Goal: Find specific page/section: Find specific page/section

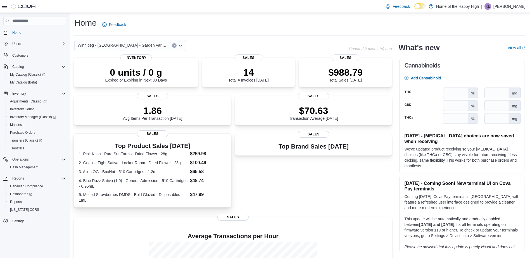
click at [154, 185] on dt "4. Blue Razz Sativa (1:0) - General Admission - 510 Cartridges - 0.95mL" at bounding box center [133, 183] width 109 height 11
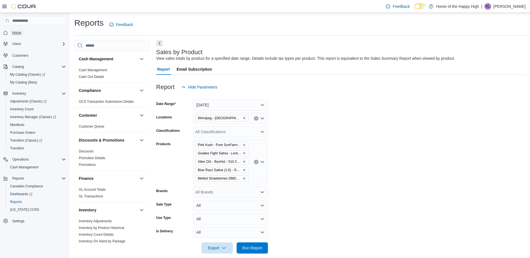
click at [15, 32] on span "Home" at bounding box center [16, 32] width 9 height 4
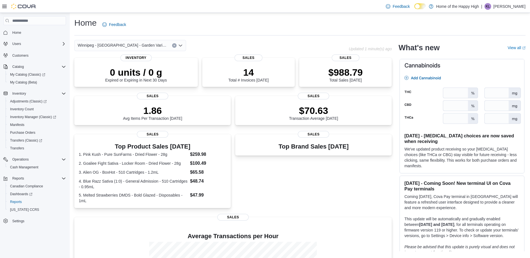
click at [514, 8] on p "[PERSON_NAME]" at bounding box center [509, 6] width 32 height 7
click at [492, 56] on span "Sign Out" at bounding box center [489, 55] width 15 height 6
click at [26, 100] on span "Adjustments (Classic)" at bounding box center [28, 101] width 37 height 4
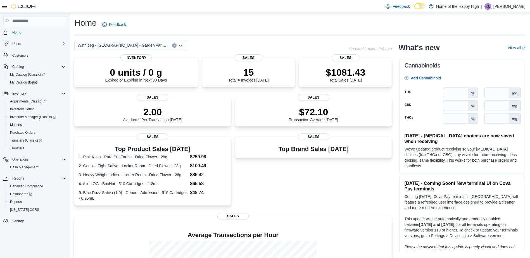
click at [510, 3] on p "[PERSON_NAME]" at bounding box center [509, 6] width 32 height 7
click at [486, 53] on span "Sign Out" at bounding box center [489, 55] width 15 height 6
